Goal: Complete application form: Complete application form

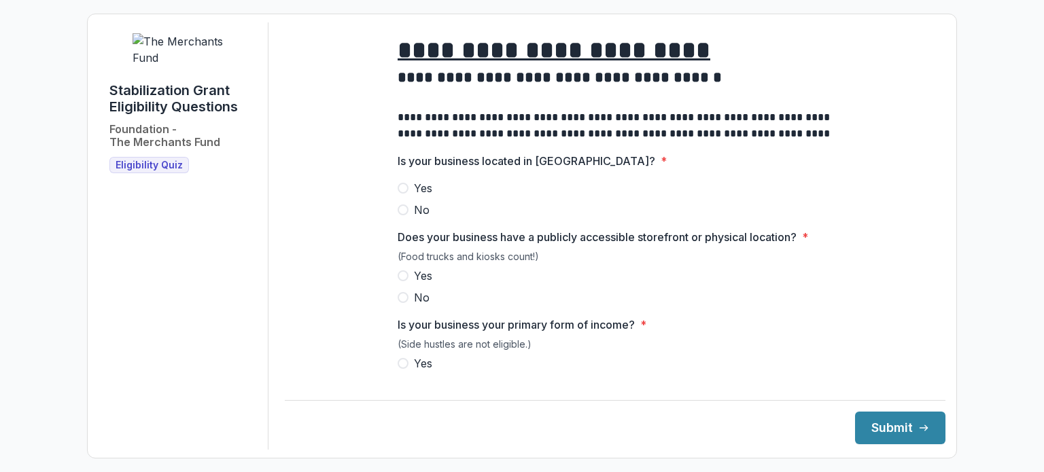
click at [400, 216] on span at bounding box center [403, 210] width 11 height 11
click at [406, 281] on span at bounding box center [403, 276] width 11 height 11
click at [403, 369] on span at bounding box center [403, 363] width 11 height 11
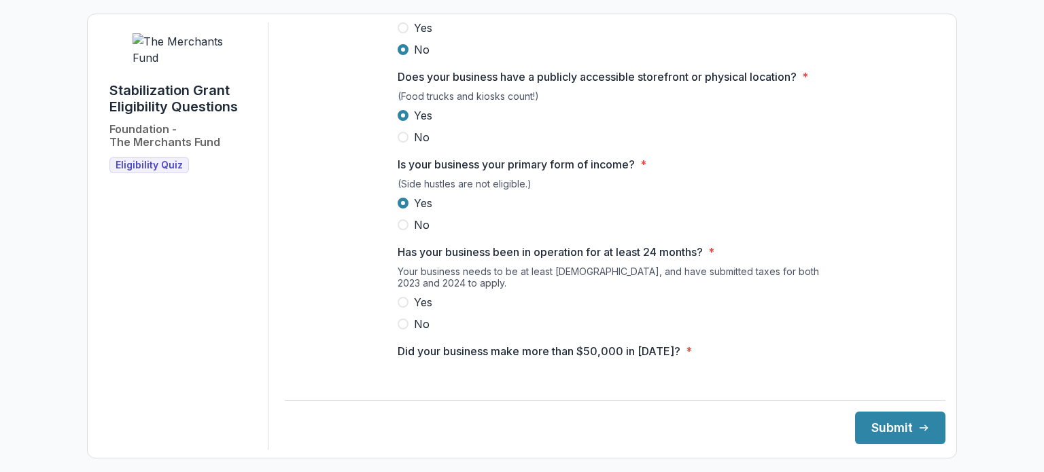
scroll to position [160, 0]
click at [403, 309] on span at bounding box center [403, 303] width 11 height 11
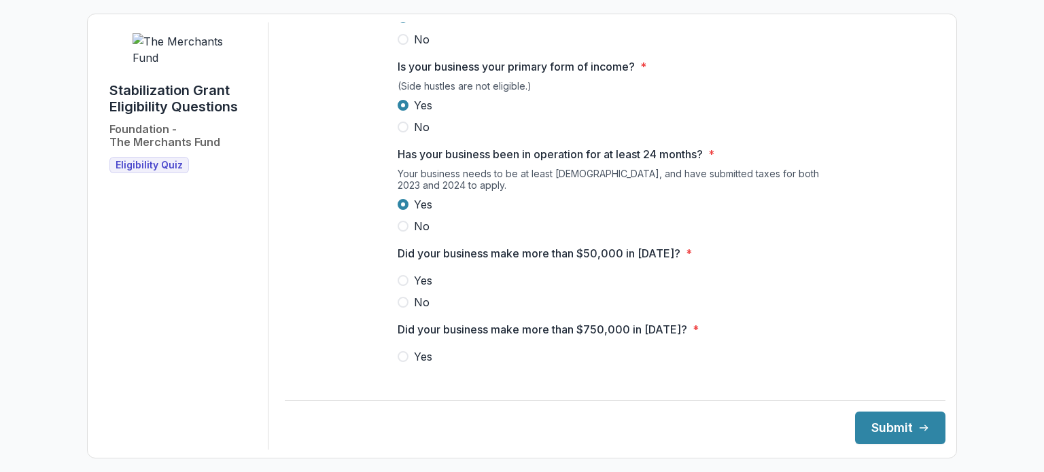
scroll to position [259, 0]
click at [405, 286] on span at bounding box center [403, 280] width 11 height 11
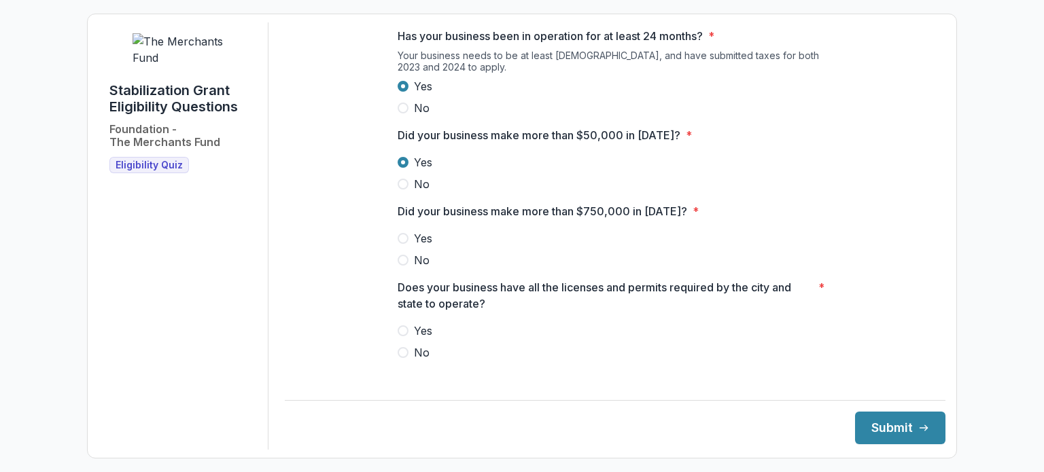
scroll to position [375, 0]
click at [558, 248] on label "Yes" at bounding box center [615, 240] width 435 height 16
click at [403, 267] on span at bounding box center [403, 261] width 11 height 11
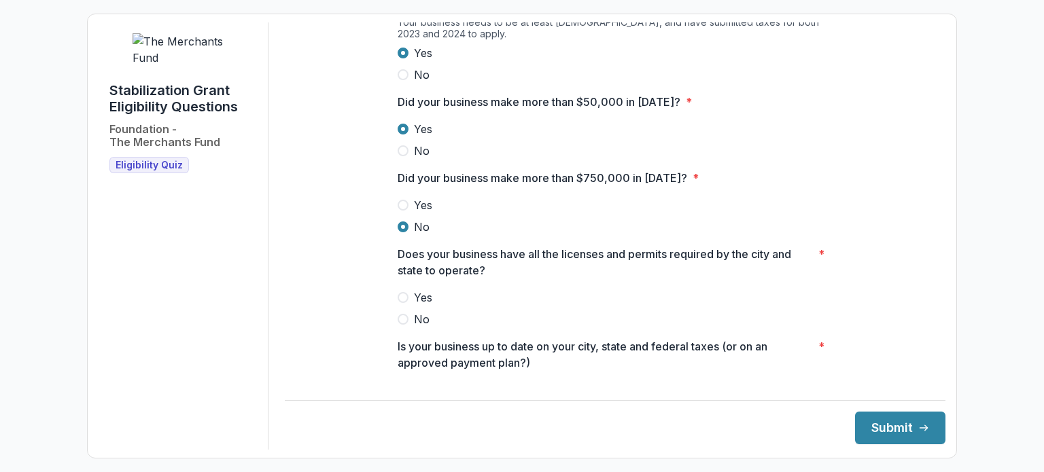
scroll to position [409, 0]
click at [400, 304] on span at bounding box center [403, 298] width 11 height 11
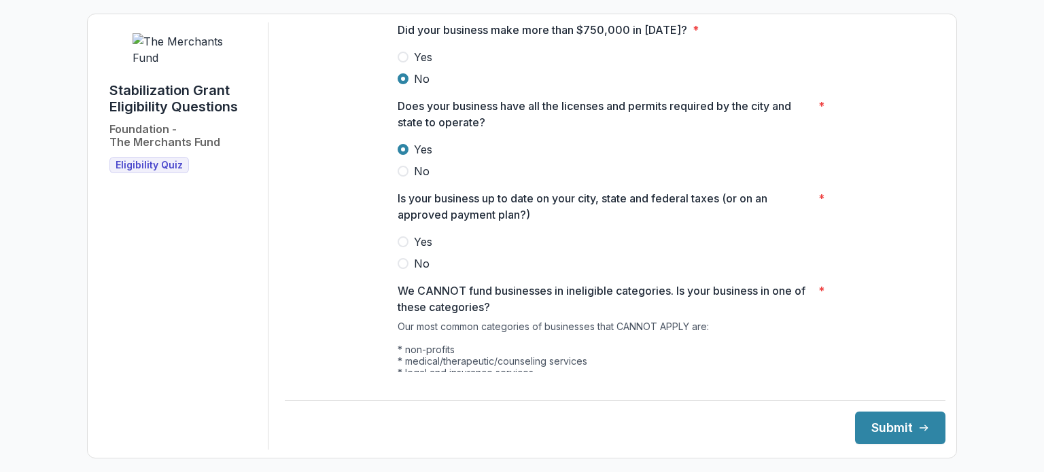
scroll to position [557, 0]
click at [406, 248] on span at bounding box center [403, 242] width 11 height 11
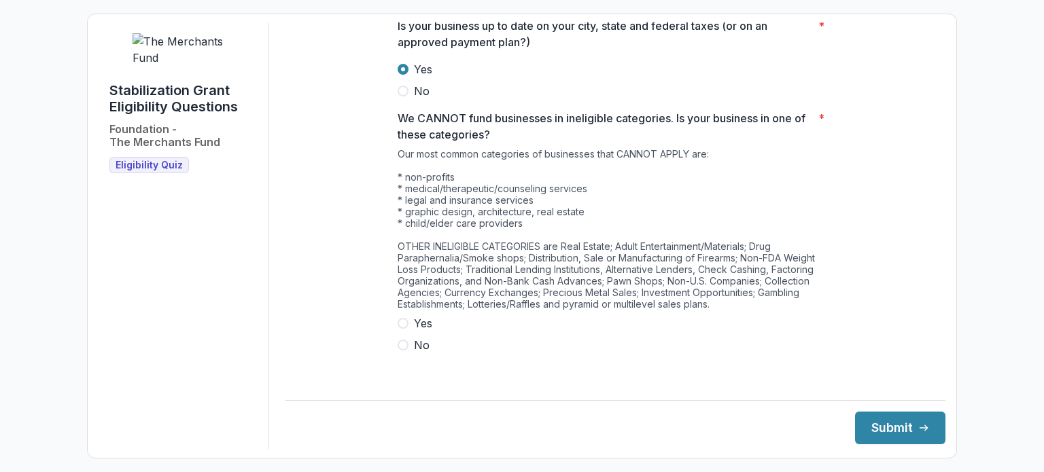
scroll to position [729, 0]
click at [404, 352] on span at bounding box center [403, 346] width 11 height 11
click at [898, 425] on button "Submit" at bounding box center [900, 428] width 90 height 33
